Goal: Task Accomplishment & Management: Complete application form

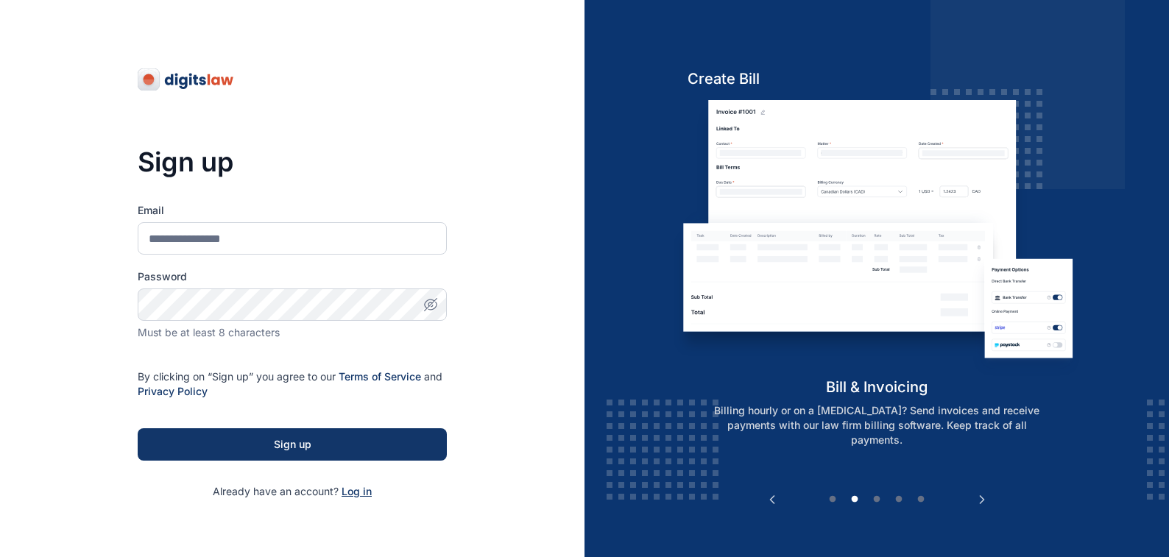
click at [352, 490] on span "Log in" at bounding box center [357, 491] width 30 height 13
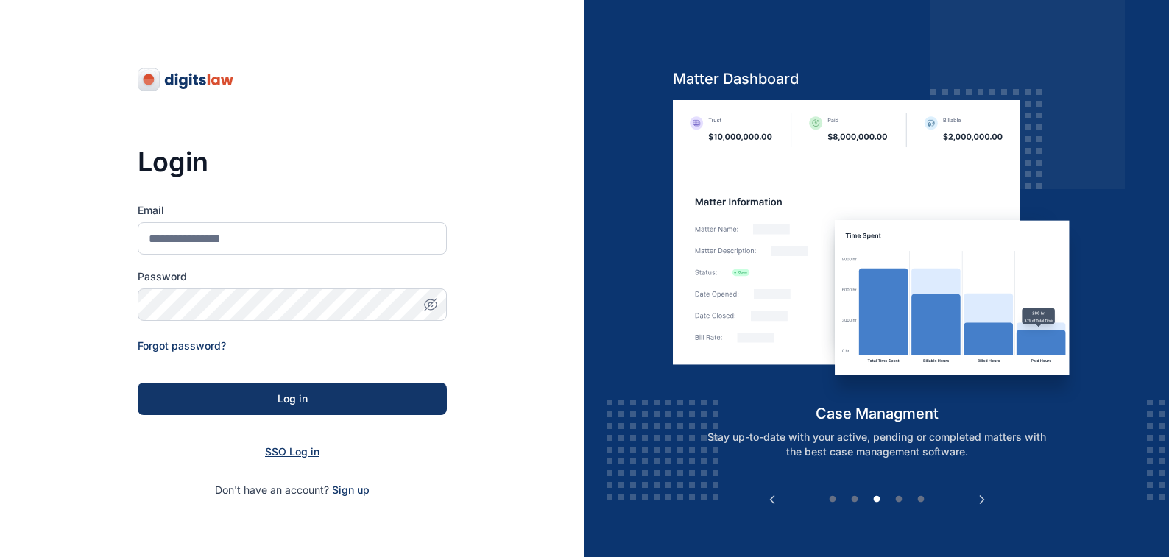
click at [282, 452] on span "SSO Log in" at bounding box center [292, 451] width 54 height 13
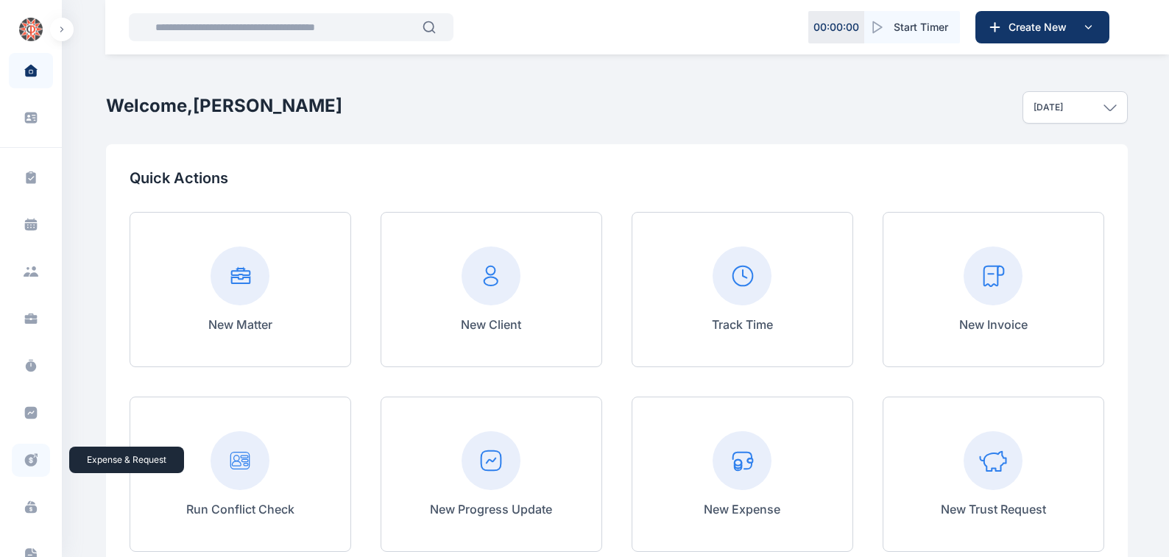
click at [28, 459] on icon at bounding box center [31, 460] width 15 height 15
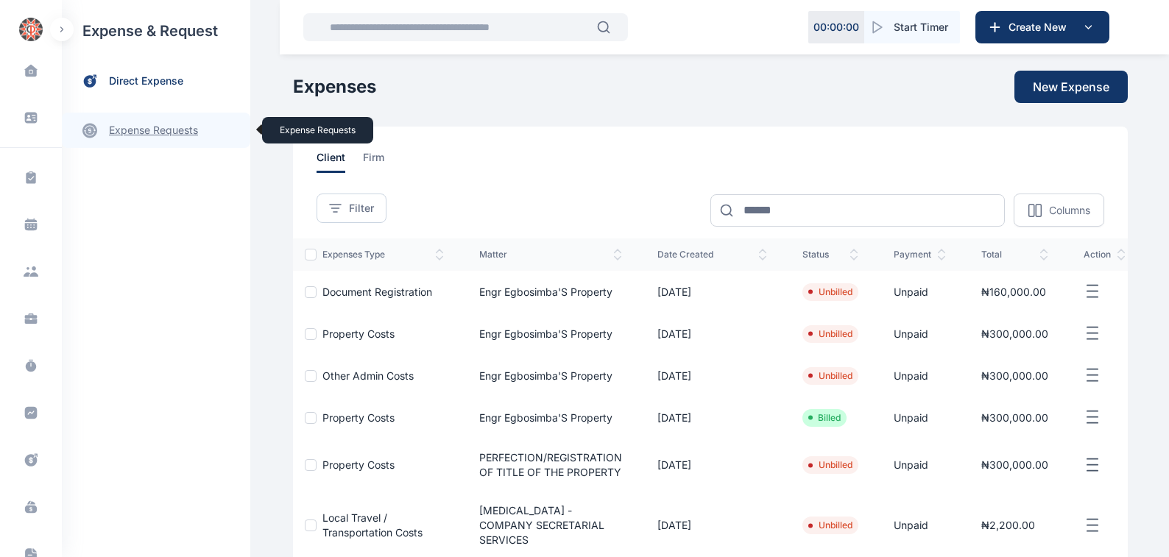
click at [130, 130] on link "expense requests expense requests" at bounding box center [156, 130] width 188 height 35
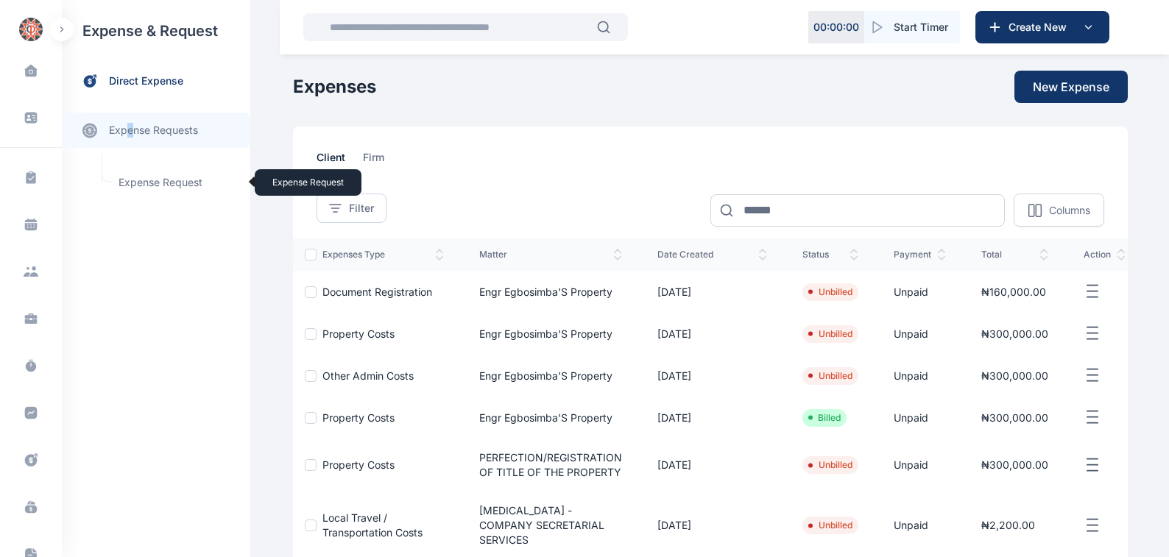
drag, startPoint x: 130, startPoint y: 130, endPoint x: 144, endPoint y: 185, distance: 56.2
click at [144, 185] on span "Expense Request Expense Request" at bounding box center [176, 183] width 133 height 28
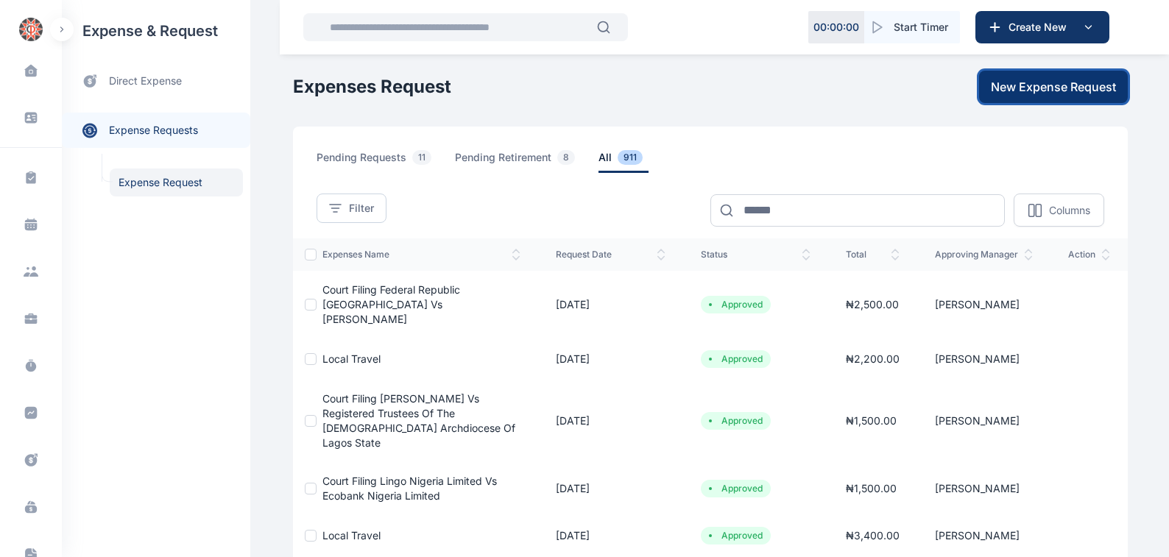
click at [1047, 88] on span "New Expense Request" at bounding box center [1053, 87] width 125 height 18
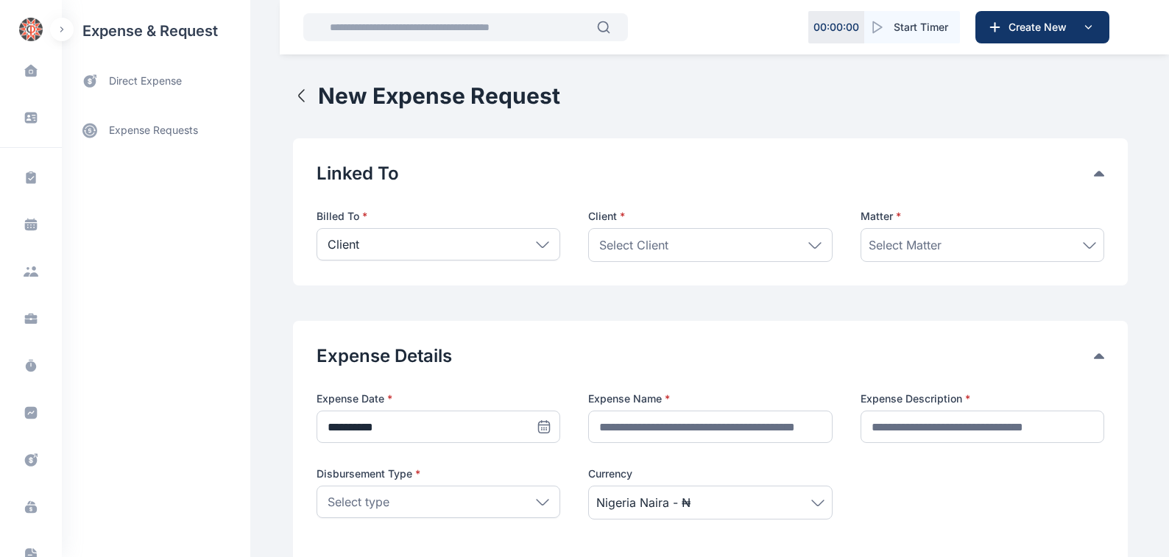
click at [536, 244] on icon at bounding box center [542, 244] width 13 height 7
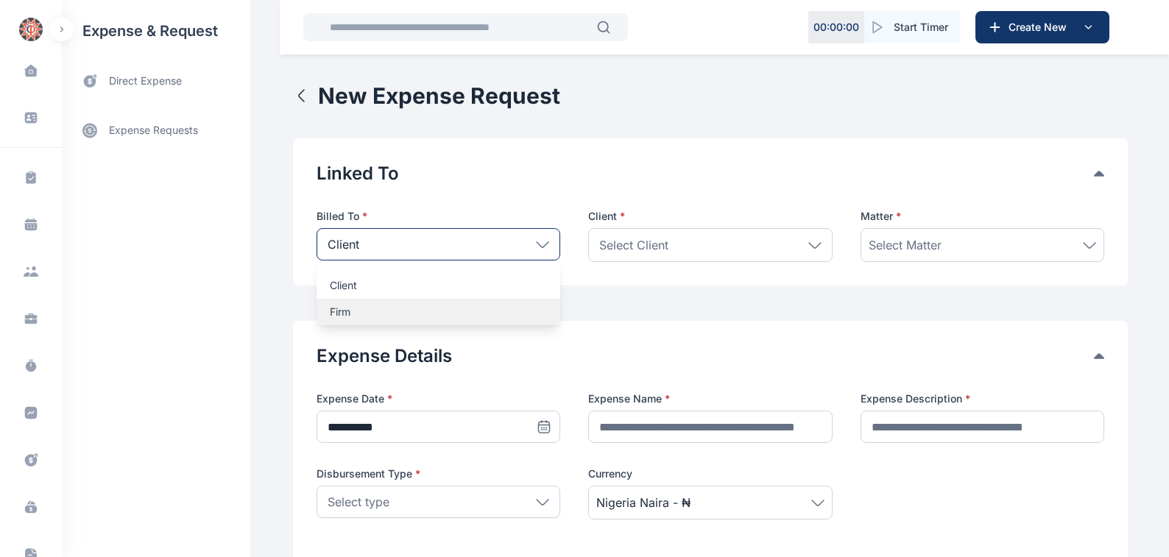
click at [331, 313] on p "Firm" at bounding box center [438, 312] width 217 height 15
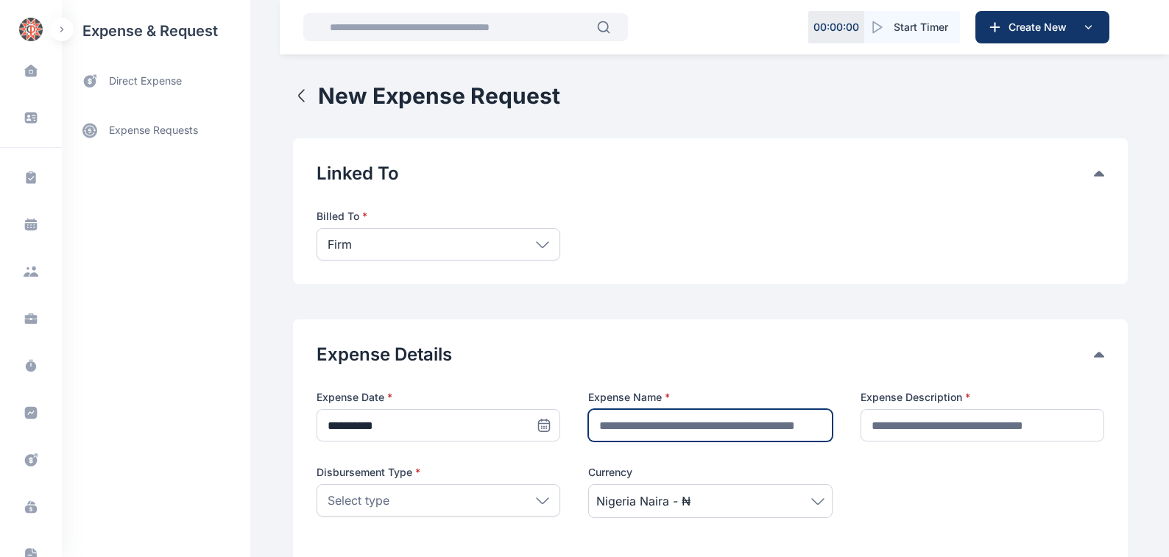
click at [601, 423] on input "text" at bounding box center [710, 425] width 244 height 32
type input "**********"
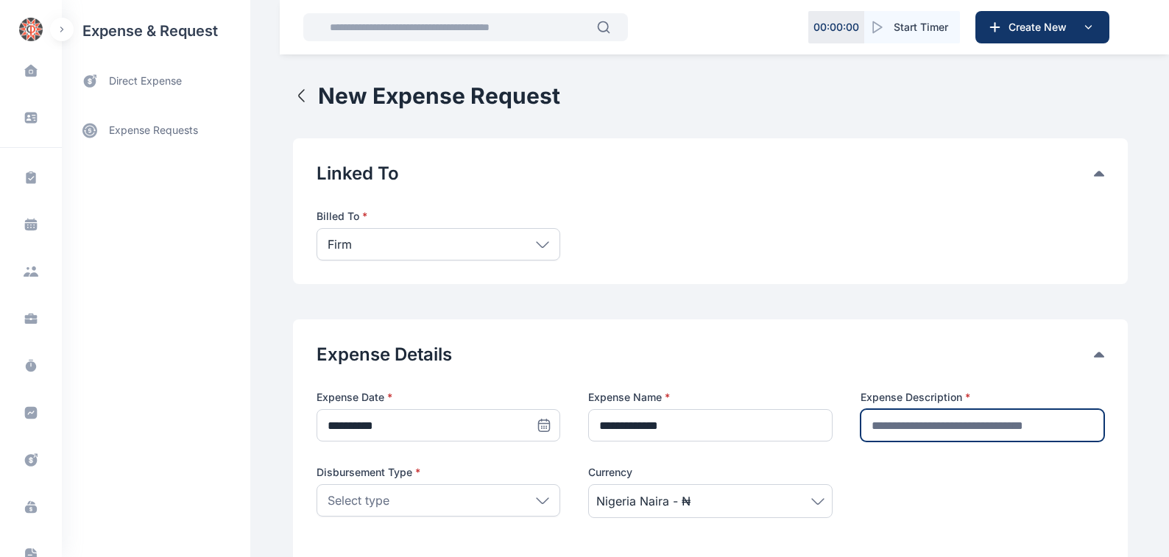
click at [876, 426] on input "text" at bounding box center [983, 425] width 244 height 32
type input "********"
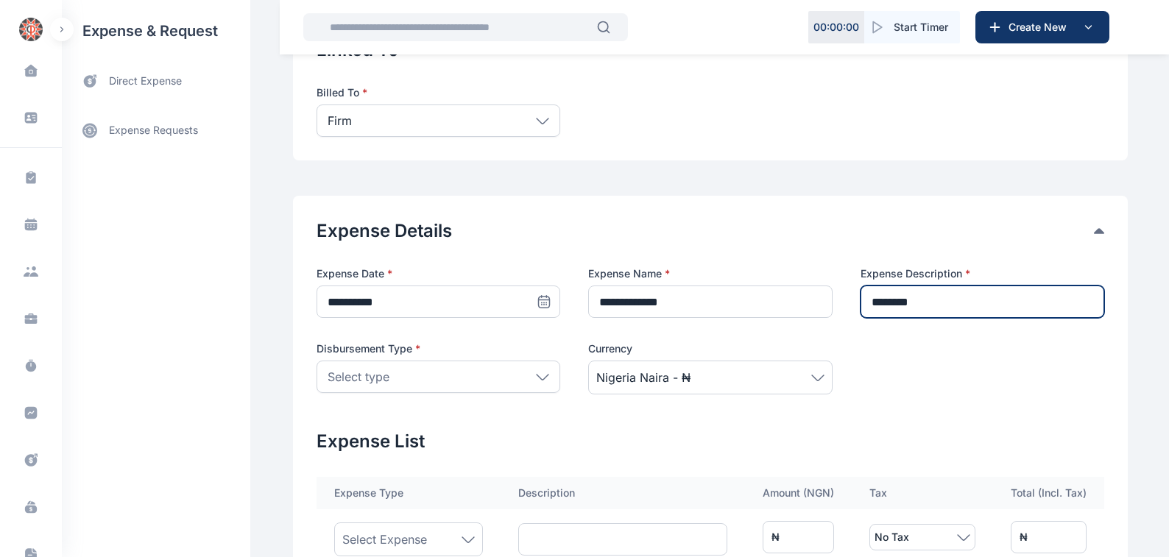
scroll to position [167, 0]
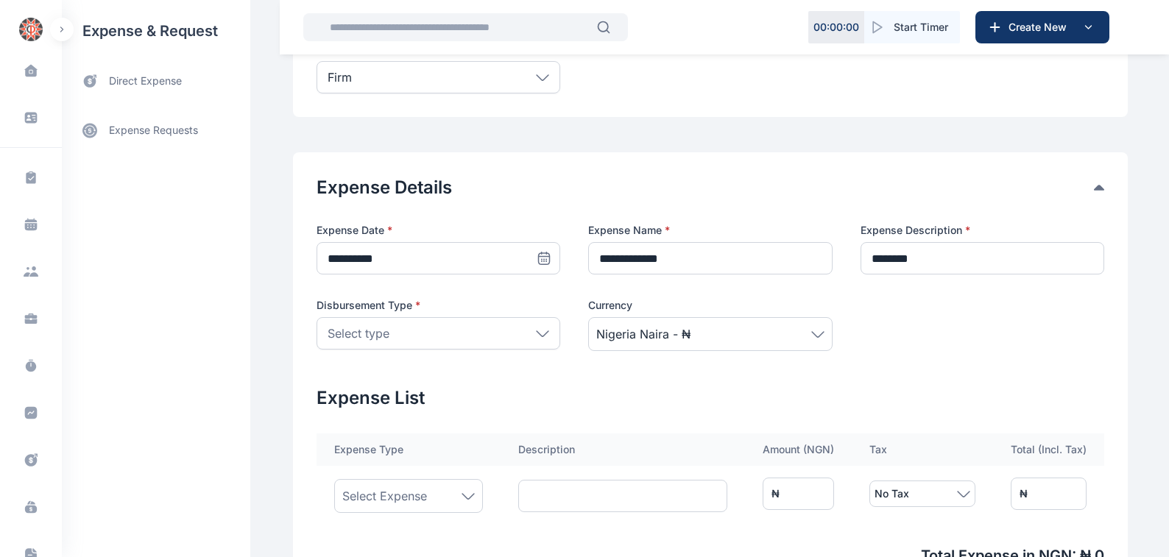
click at [536, 332] on icon at bounding box center [542, 334] width 13 height 7
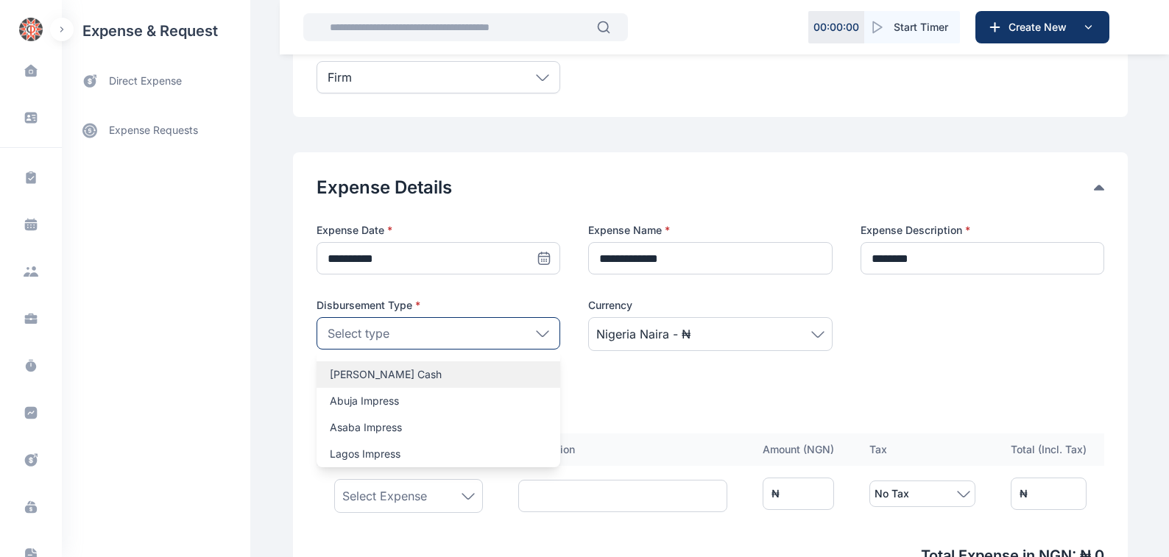
click at [332, 373] on p "[PERSON_NAME] Cash" at bounding box center [438, 374] width 217 height 15
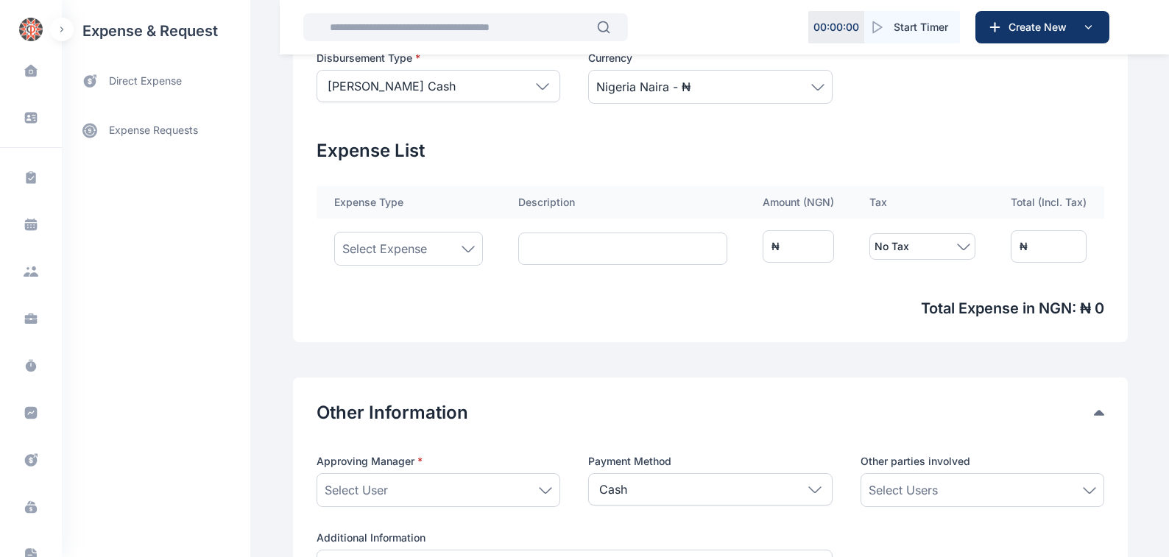
scroll to position [417, 0]
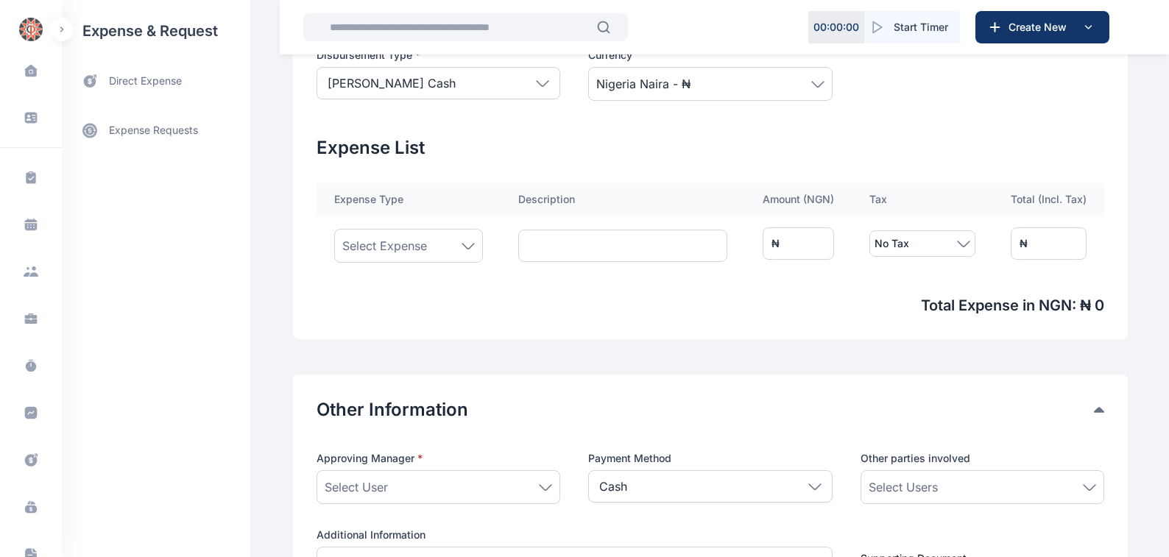
click at [462, 244] on icon at bounding box center [468, 246] width 13 height 7
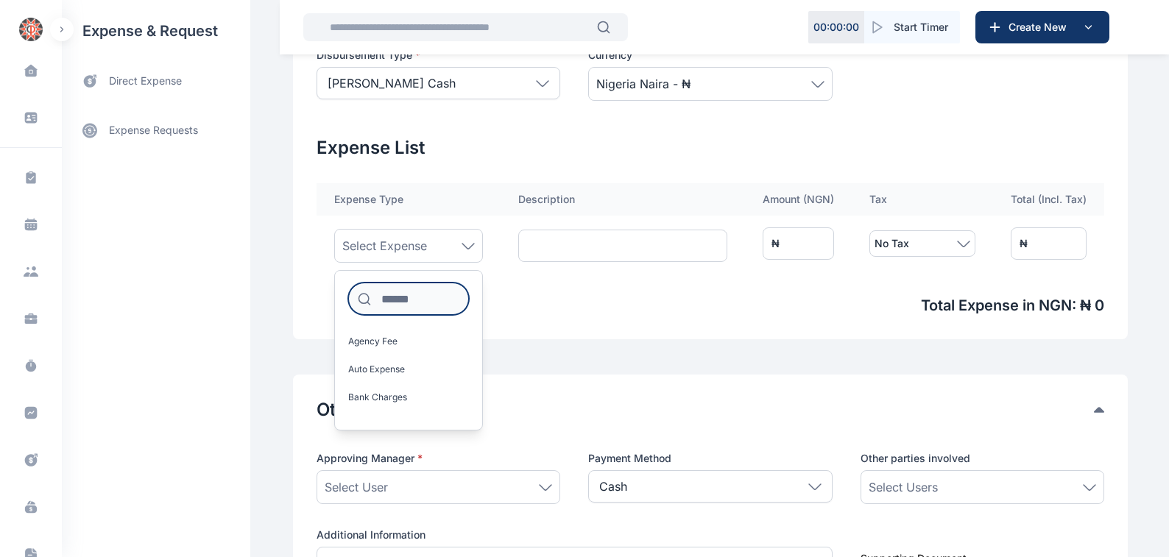
drag, startPoint x: 381, startPoint y: 300, endPoint x: 392, endPoint y: 297, distance: 10.7
click at [382, 300] on input at bounding box center [408, 299] width 121 height 32
type input "*"
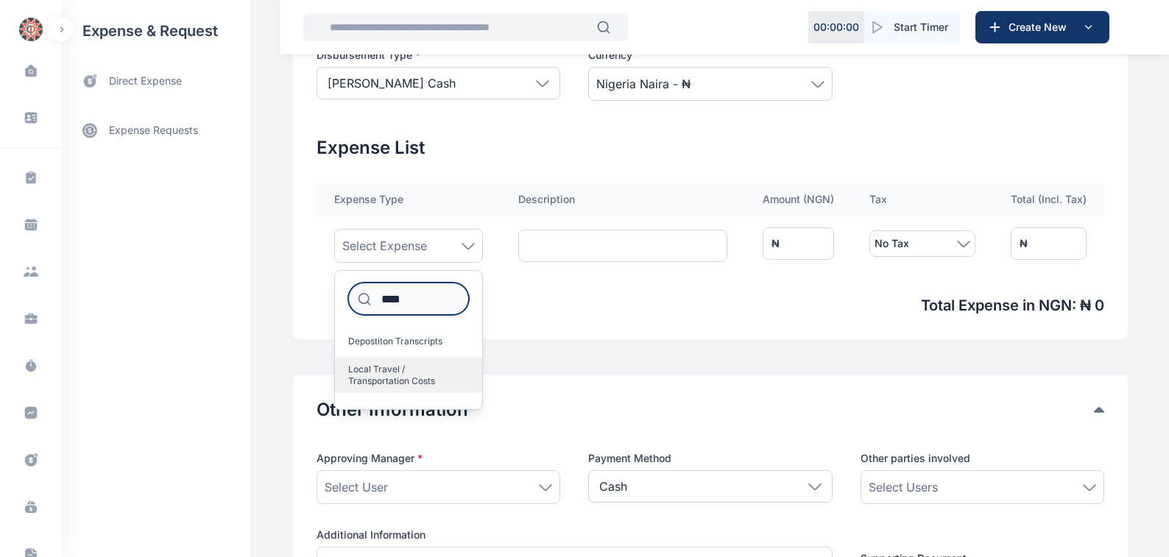
type input "****"
click at [380, 367] on span "Local Travel / Transportation Costs" at bounding box center [402, 376] width 109 height 24
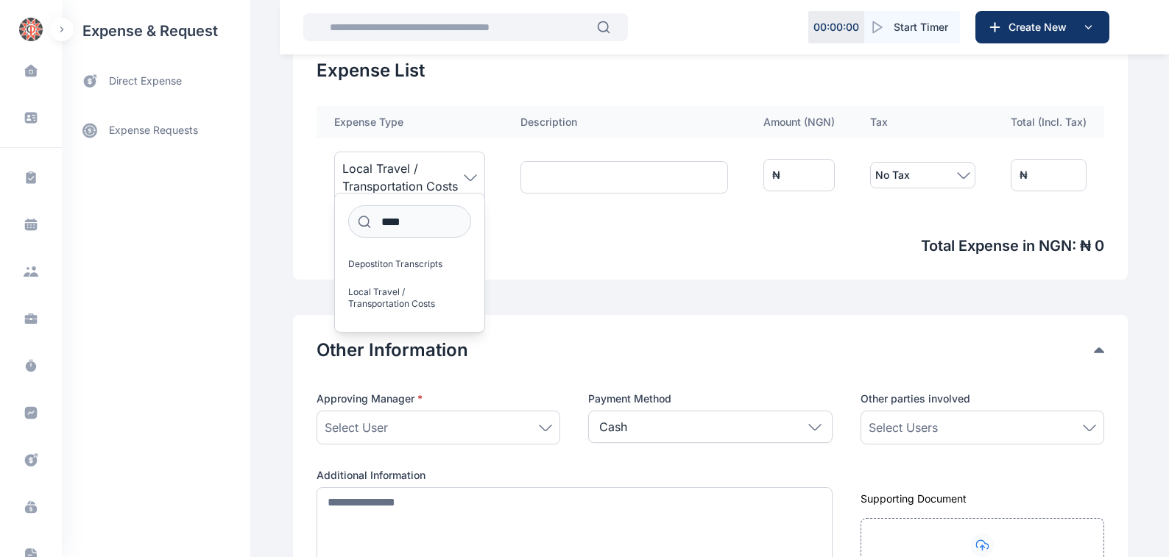
scroll to position [501, 0]
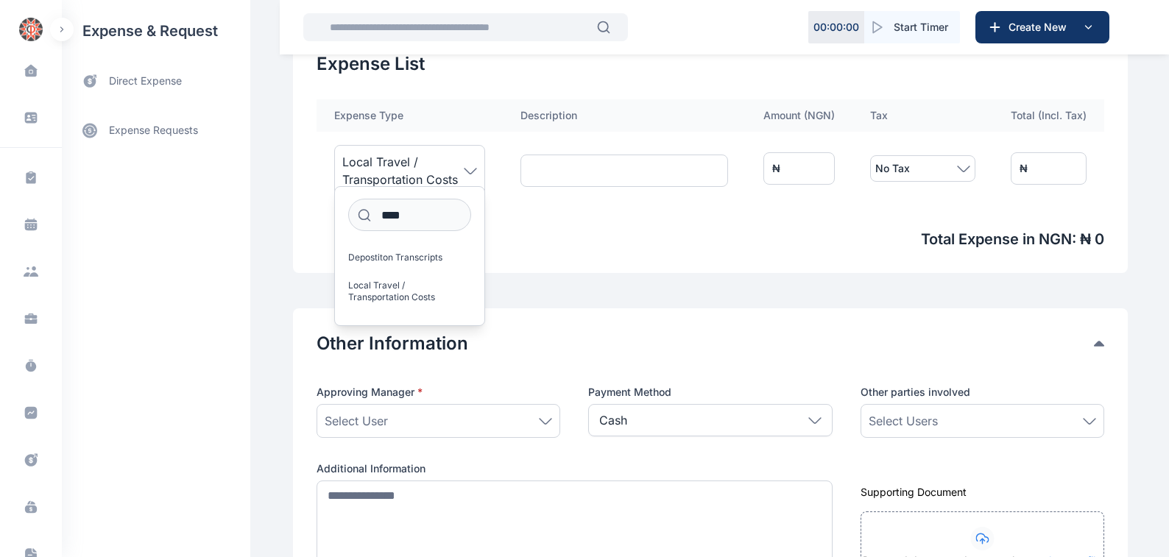
drag, startPoint x: 540, startPoint y: 422, endPoint x: 384, endPoint y: 416, distance: 156.2
click at [534, 426] on div "Select User" at bounding box center [438, 421] width 227 height 18
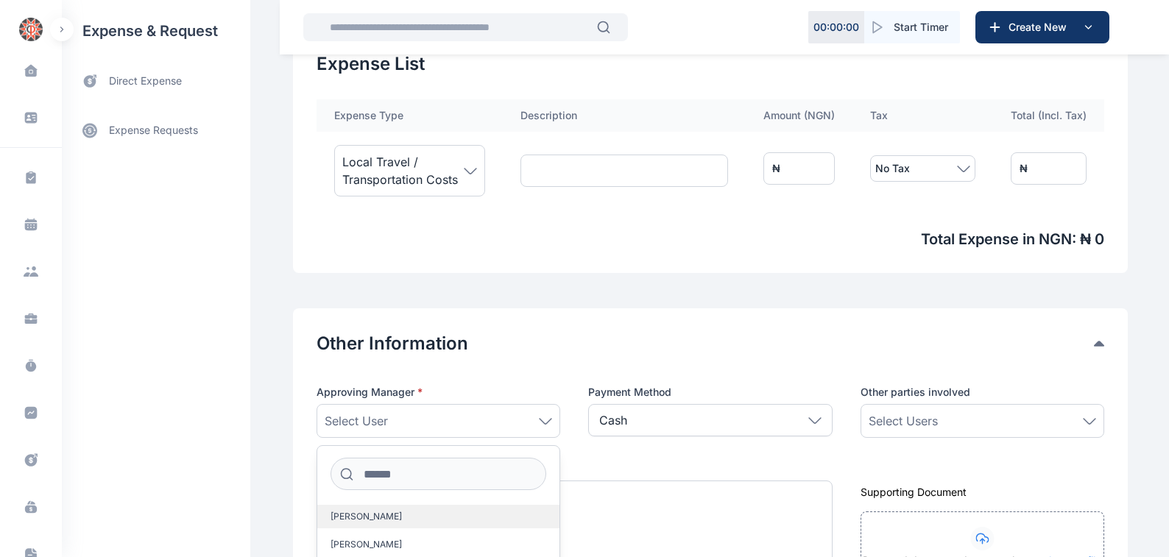
click at [361, 515] on span "[PERSON_NAME]" at bounding box center [366, 517] width 71 height 12
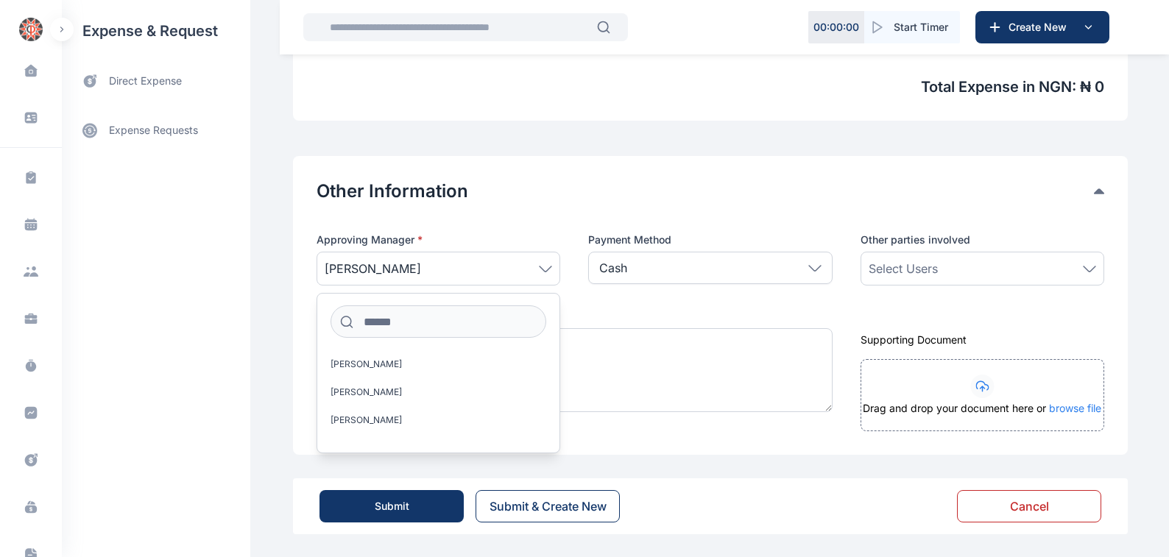
scroll to position [654, 0]
drag, startPoint x: 1092, startPoint y: 269, endPoint x: 1033, endPoint y: 270, distance: 58.9
click at [1090, 269] on icon at bounding box center [1089, 268] width 13 height 7
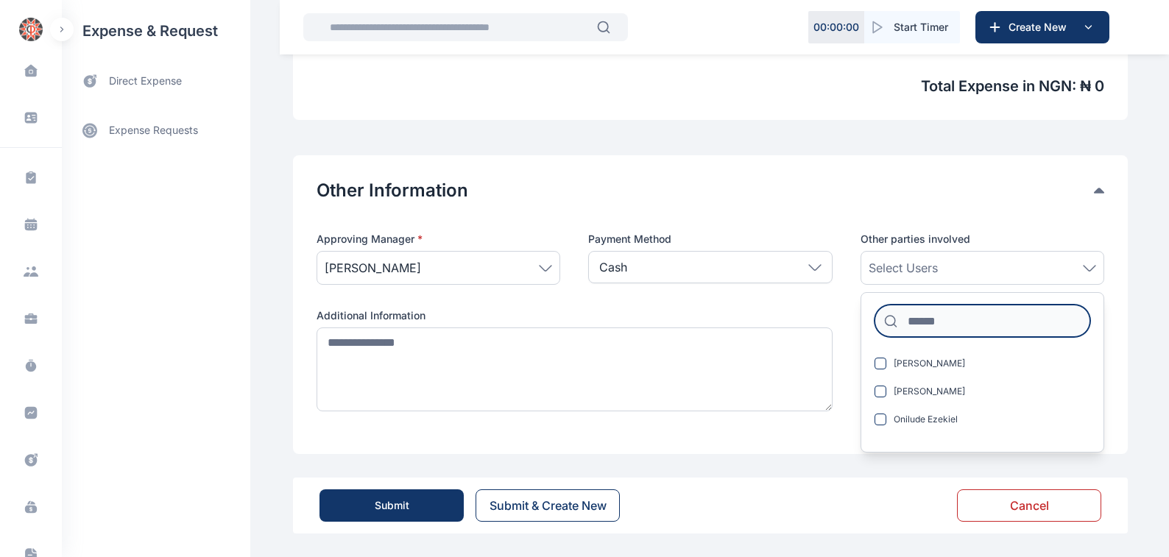
drag, startPoint x: 912, startPoint y: 324, endPoint x: 988, endPoint y: 326, distance: 75.9
click at [913, 324] on input at bounding box center [983, 321] width 216 height 32
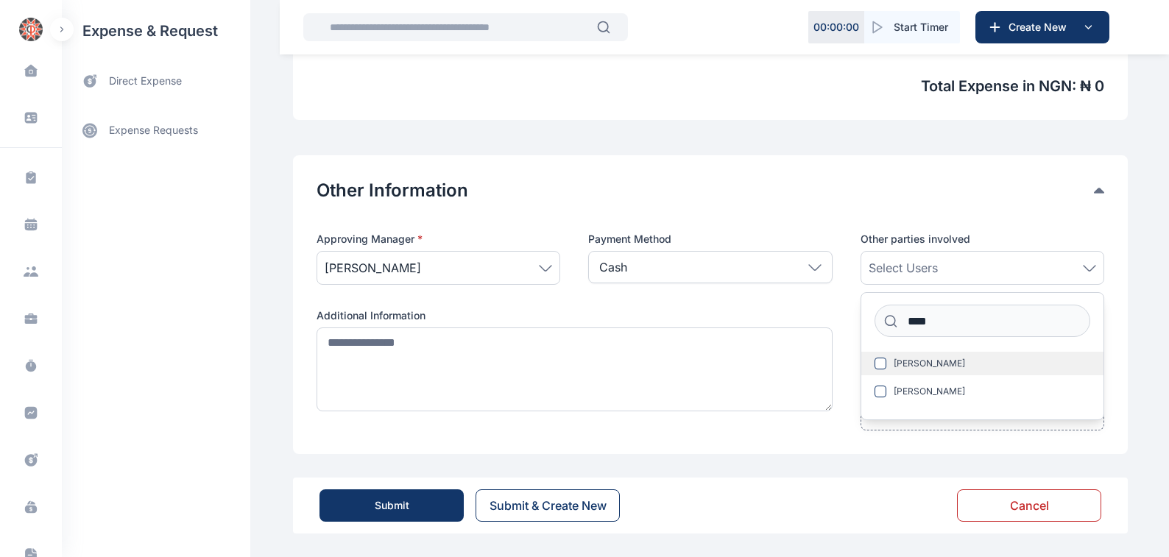
click at [929, 365] on span "[PERSON_NAME]" at bounding box center [929, 364] width 71 height 12
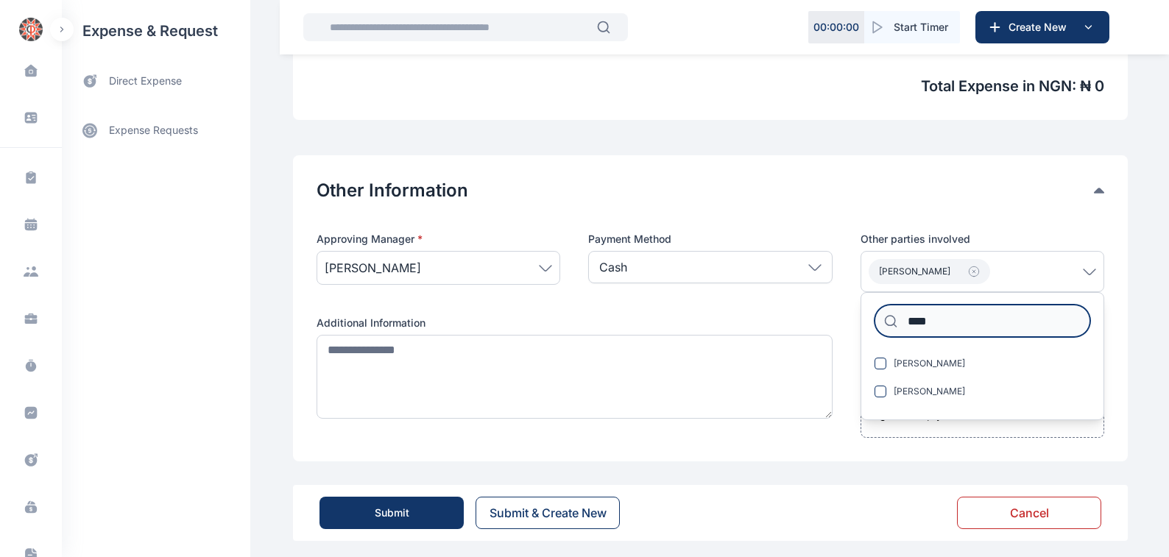
click at [933, 319] on input "****" at bounding box center [983, 321] width 216 height 32
type input "*"
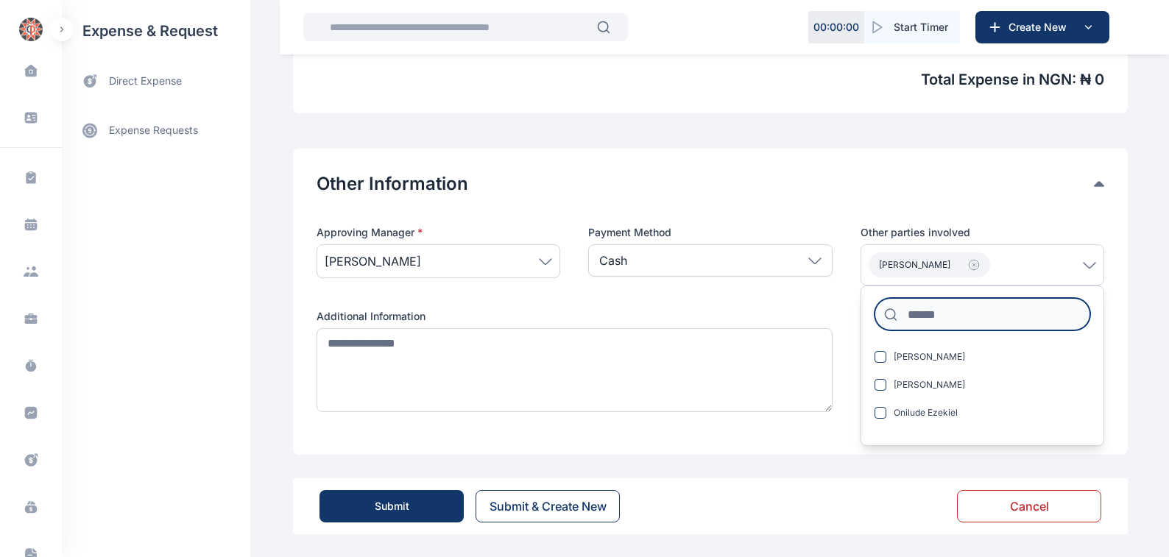
scroll to position [662, 0]
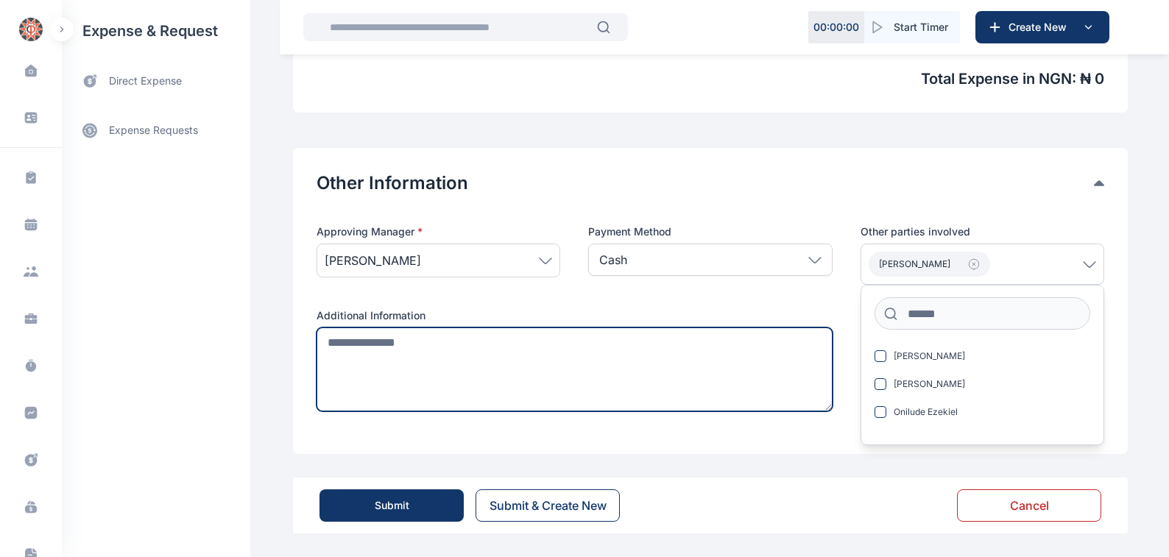
drag, startPoint x: 320, startPoint y: 345, endPoint x: 559, endPoint y: 281, distance: 247.7
click at [321, 345] on textarea at bounding box center [575, 370] width 516 height 84
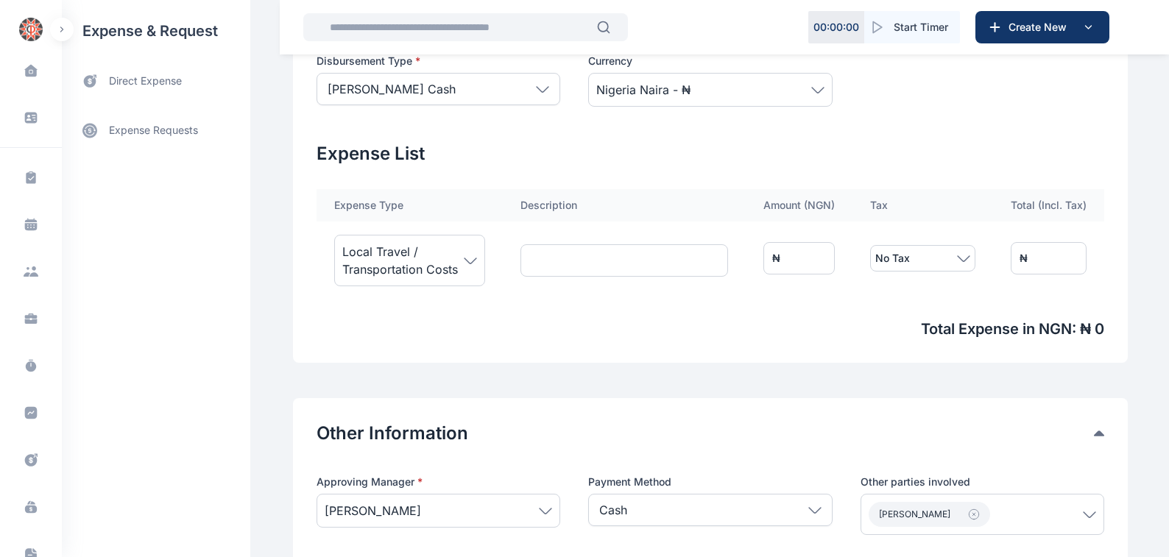
scroll to position [411, 0]
type textarea "**********"
drag, startPoint x: 820, startPoint y: 262, endPoint x: 777, endPoint y: 274, distance: 44.3
click at [816, 262] on input "*" at bounding box center [798, 259] width 71 height 32
type input "*"
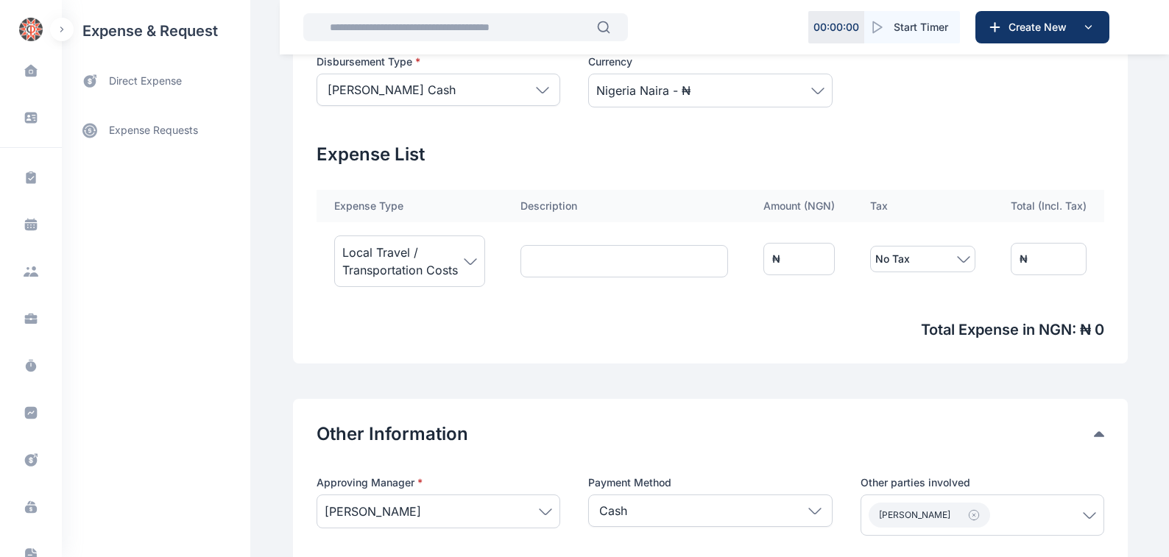
type input "*"
type input "**"
type input "***"
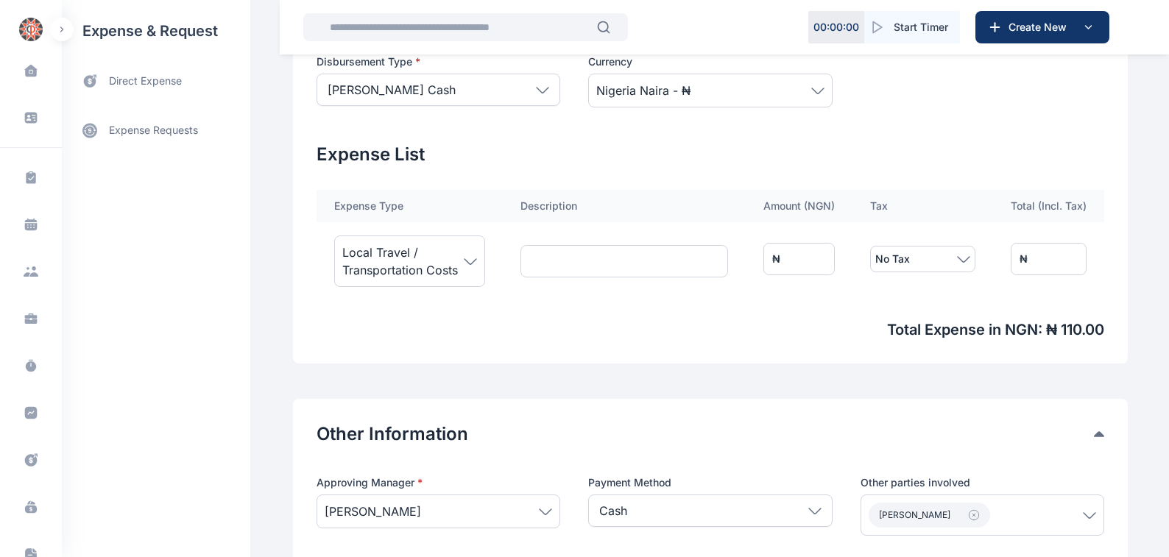
type input "****"
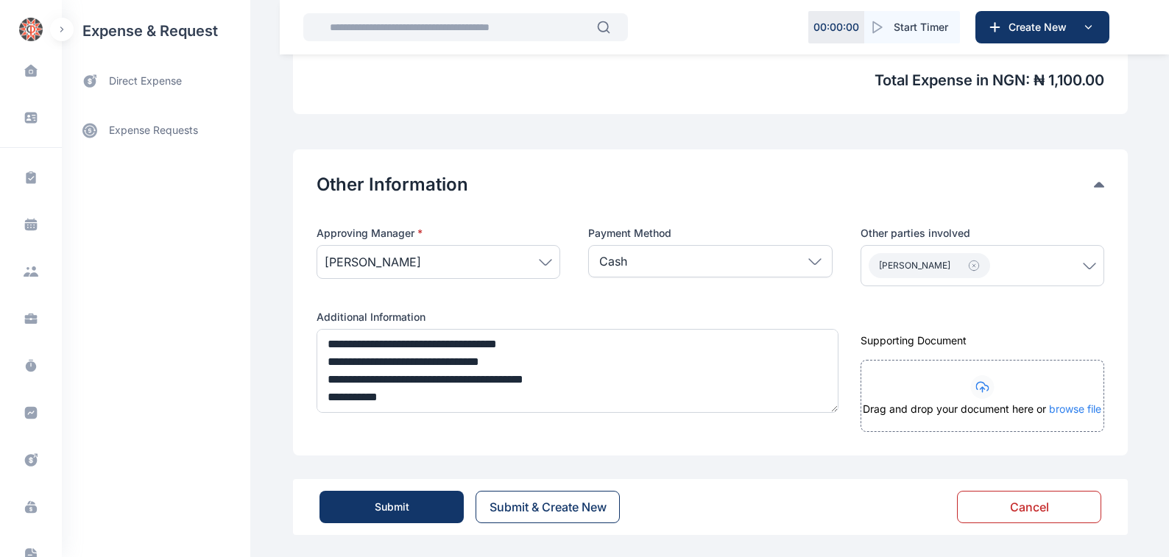
scroll to position [662, 0]
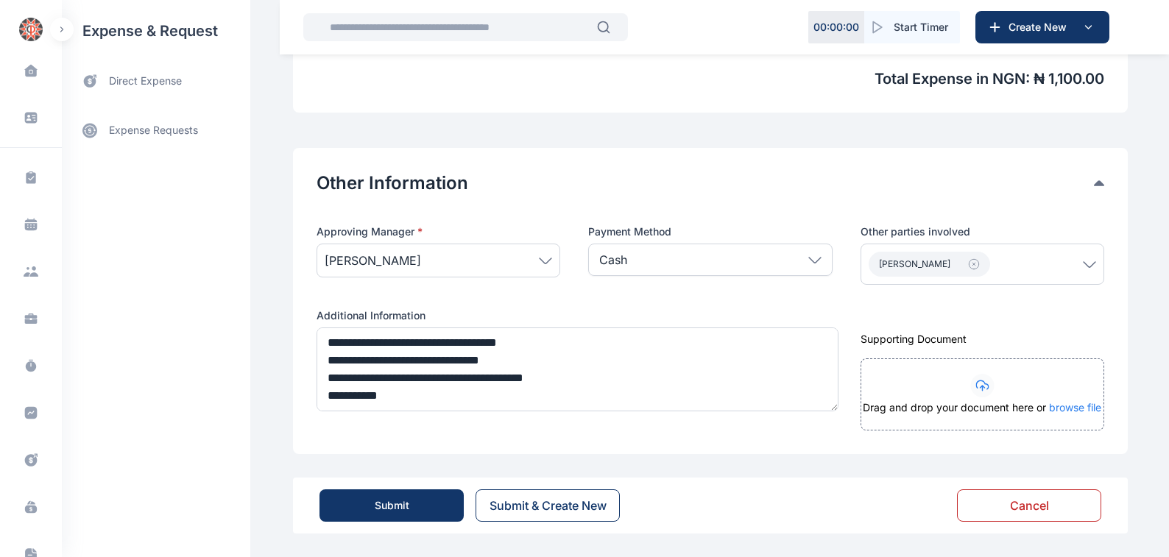
type input "****"
drag, startPoint x: 378, startPoint y: 505, endPoint x: 384, endPoint y: 500, distance: 7.8
click at [380, 504] on div "Submit" at bounding box center [392, 505] width 35 height 15
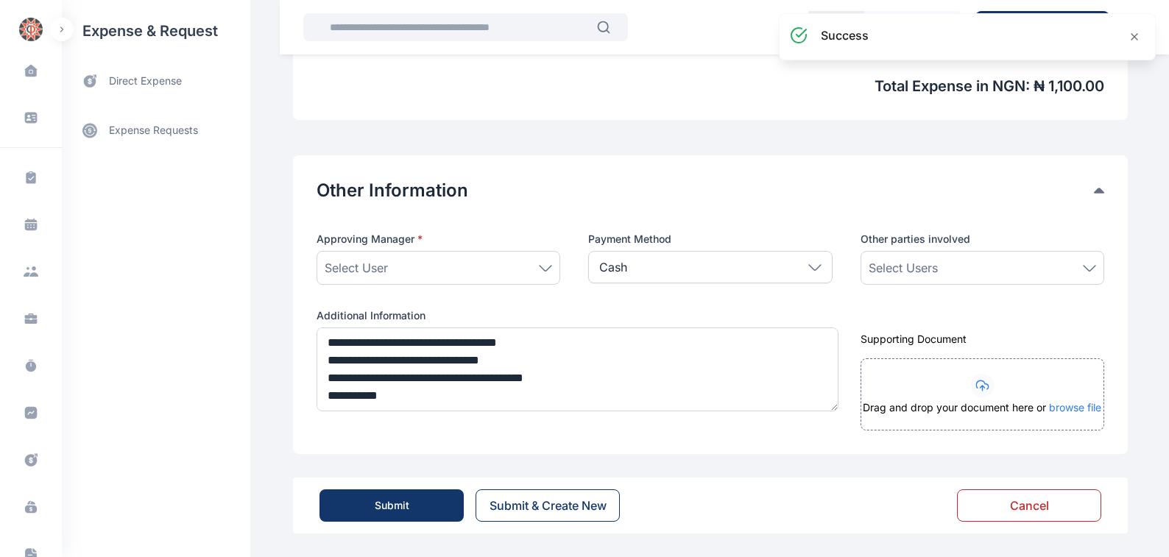
scroll to position [654, 0]
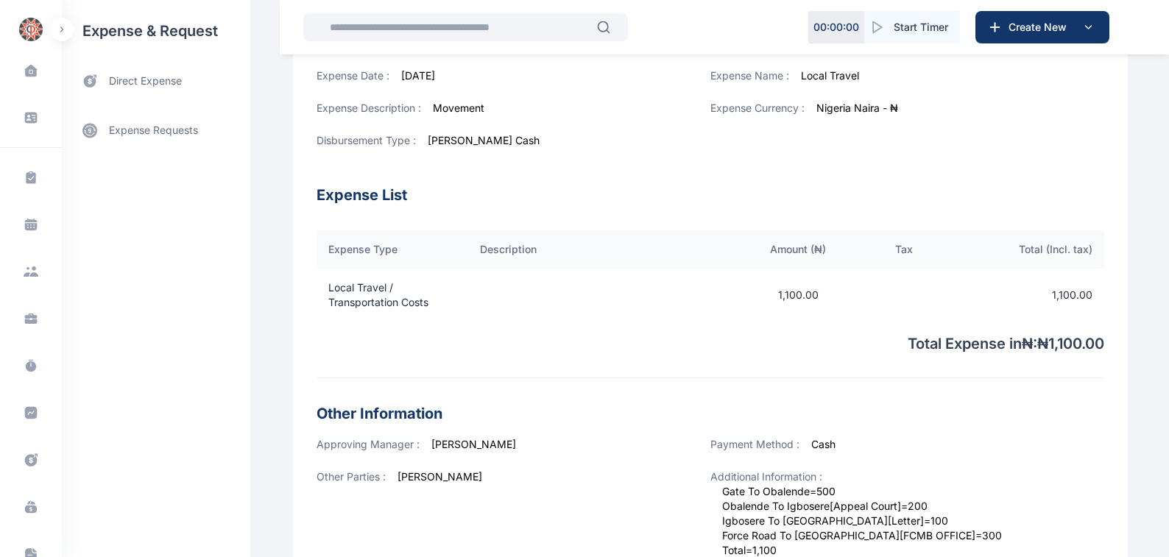
scroll to position [250, 0]
